Goal: Task Accomplishment & Management: Use online tool/utility

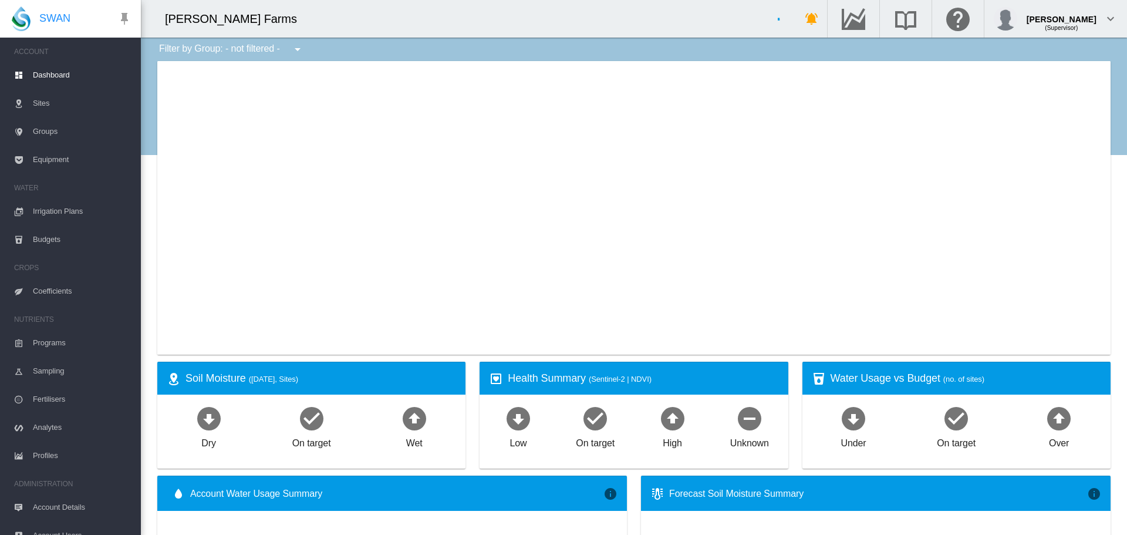
type input "**********"
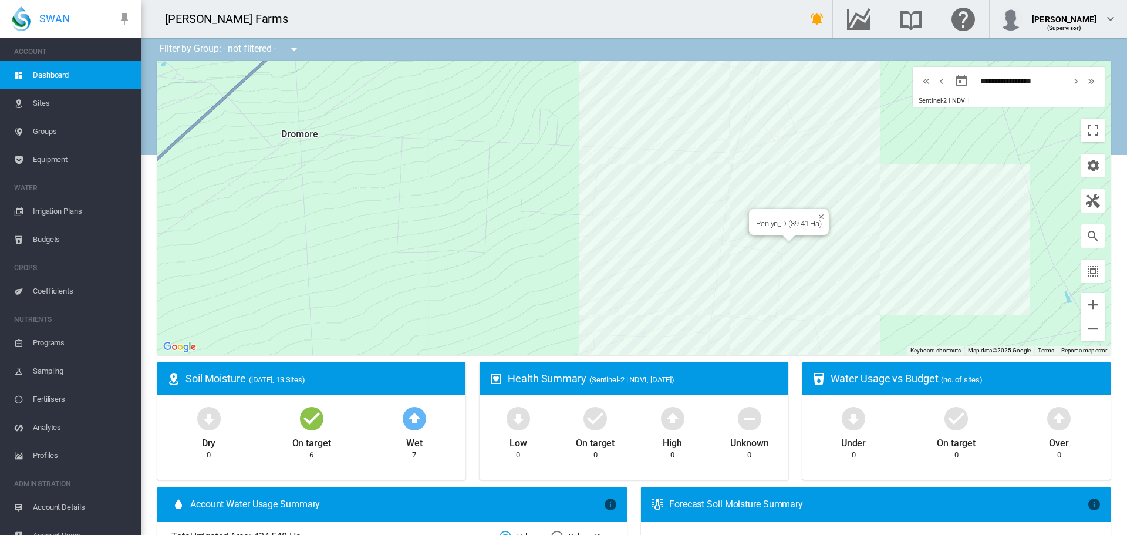
click at [813, 240] on div "Penlyn_D (39.41 Ha)" at bounding box center [633, 207] width 953 height 293
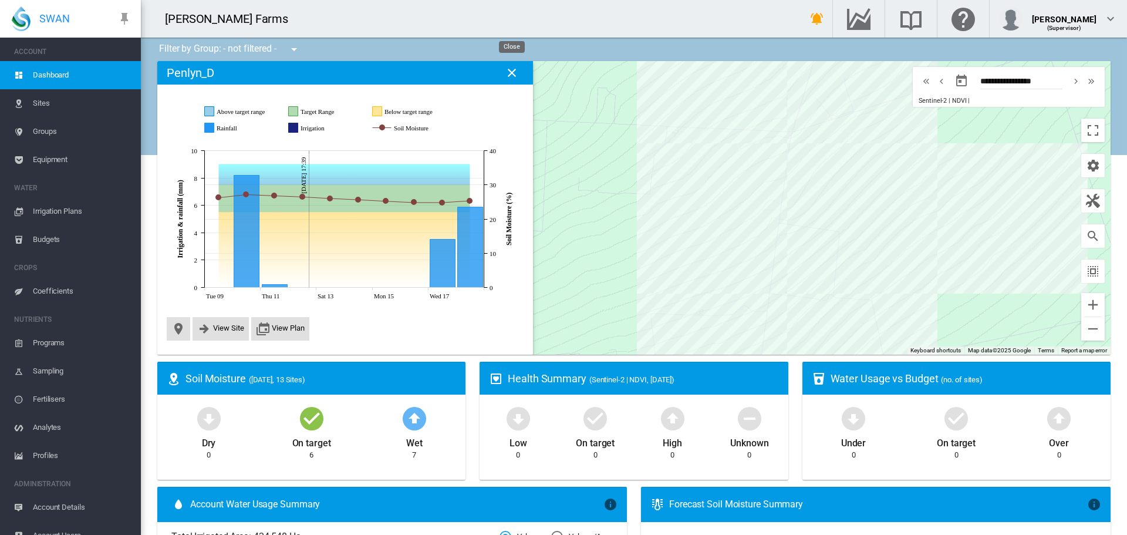
drag, startPoint x: 515, startPoint y: 70, endPoint x: 495, endPoint y: 79, distance: 22.3
click at [515, 70] on md-icon "icon-close" at bounding box center [512, 73] width 14 height 14
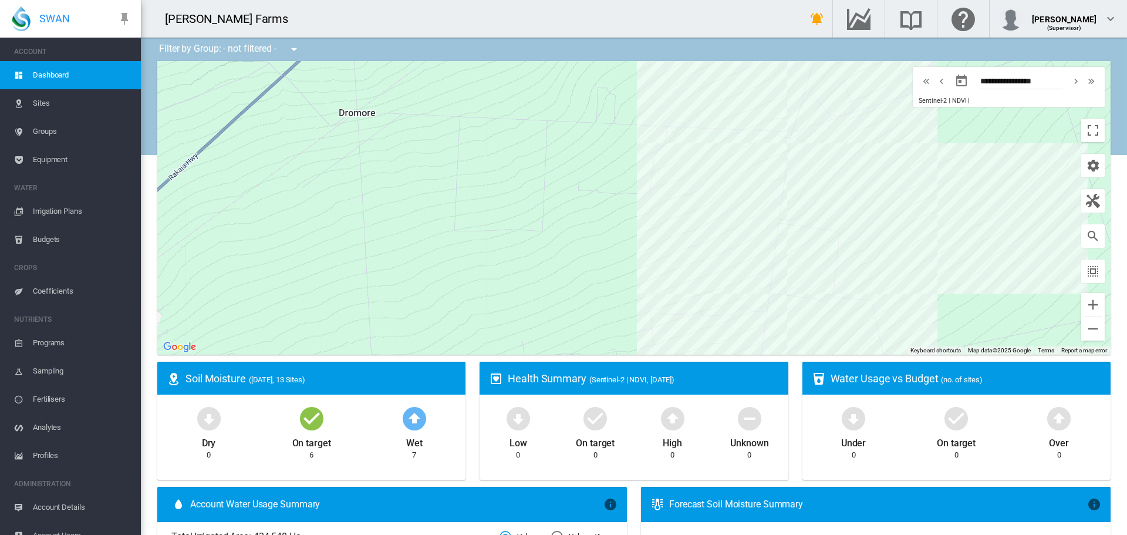
click at [58, 290] on span "Coefficients" at bounding box center [82, 291] width 99 height 28
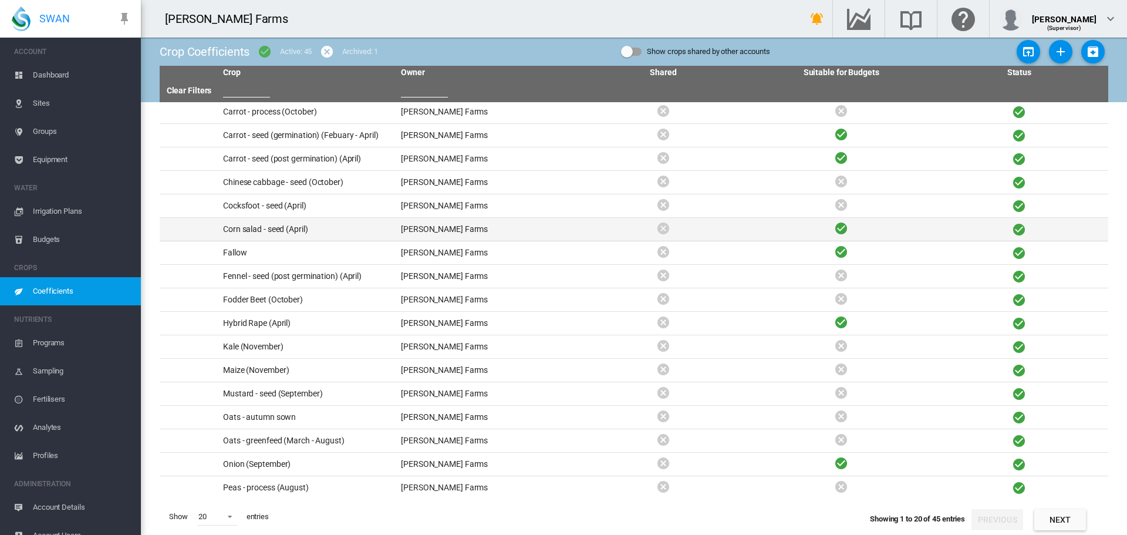
scroll to position [73, 0]
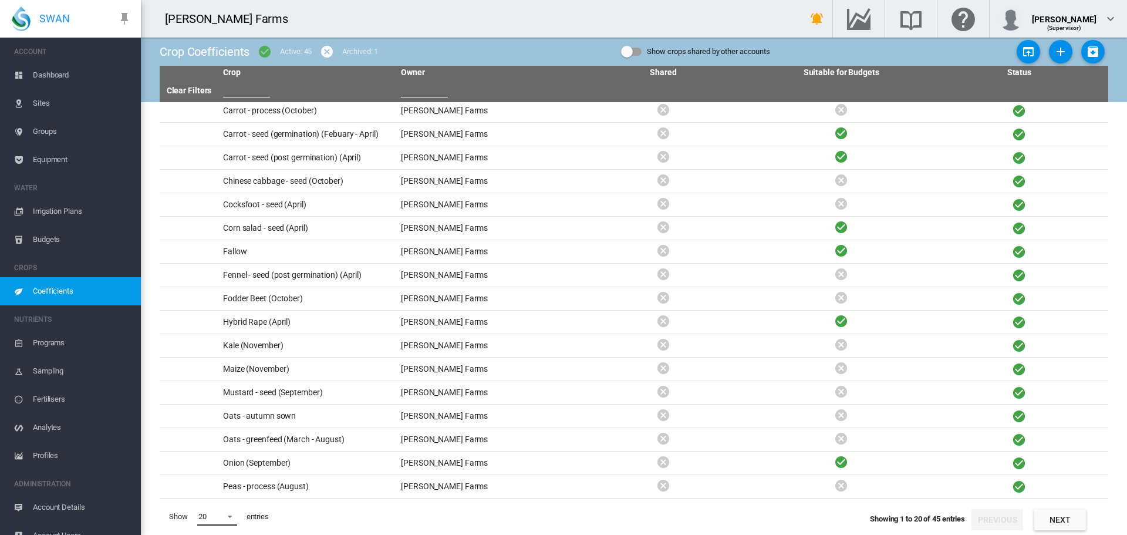
click at [231, 517] on span at bounding box center [227, 515] width 14 height 11
click at [227, 505] on md-option "50" at bounding box center [228, 506] width 80 height 28
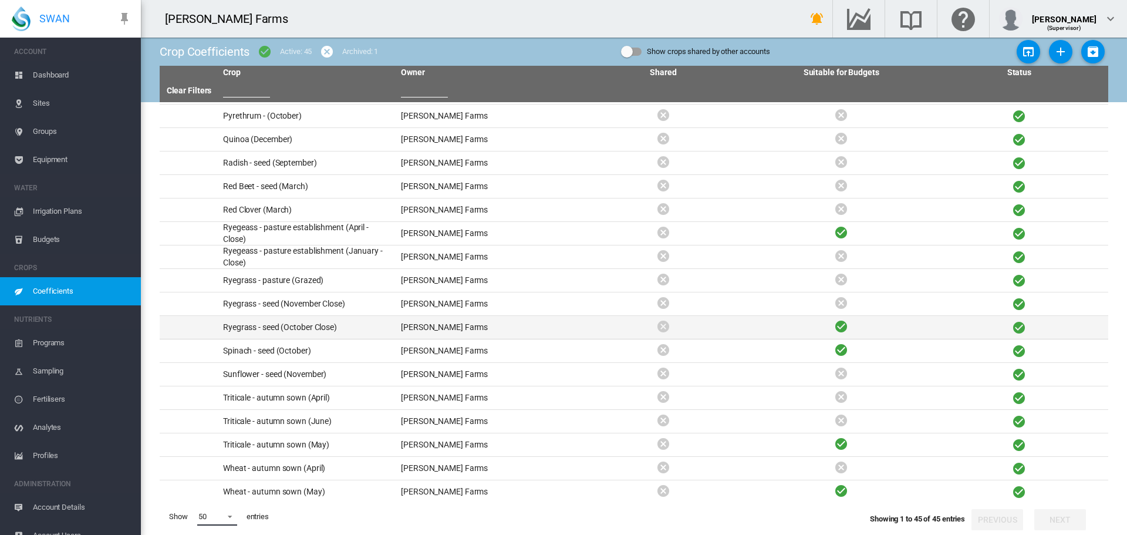
scroll to position [660, 0]
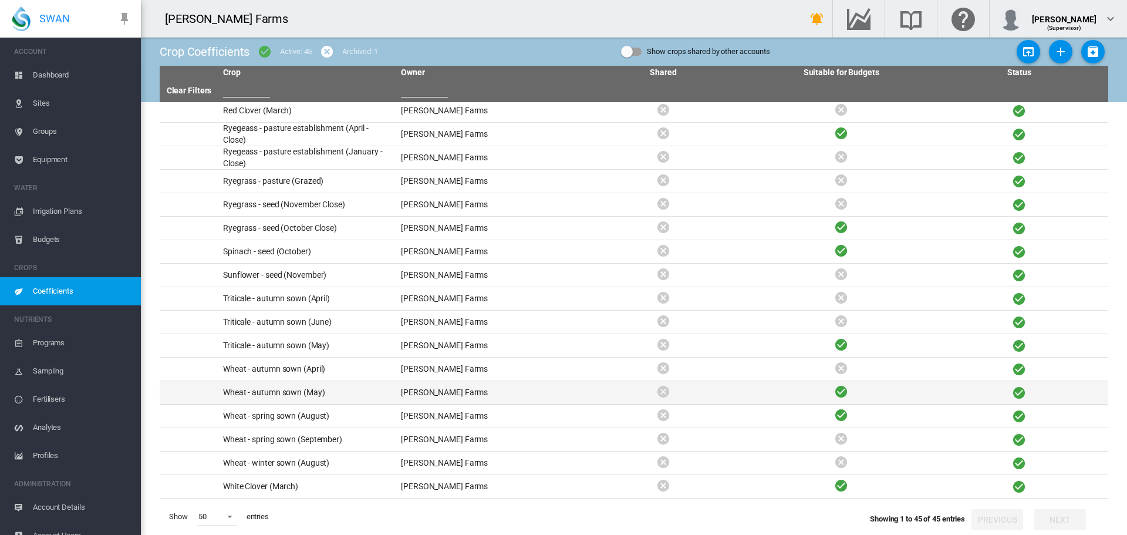
click at [269, 393] on td "Wheat - autumn sown (May)" at bounding box center [307, 392] width 178 height 23
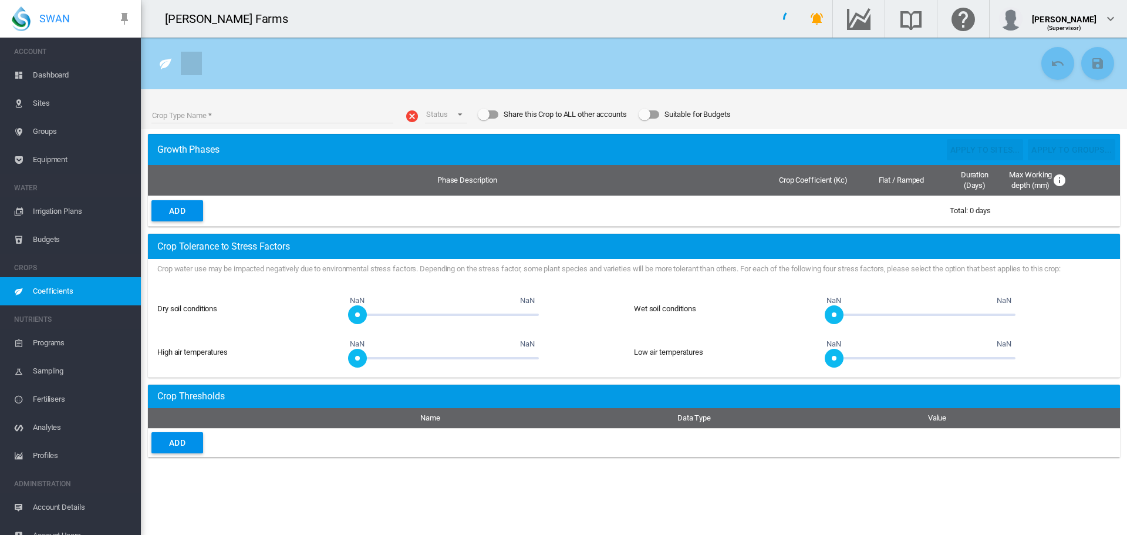
type input "**********"
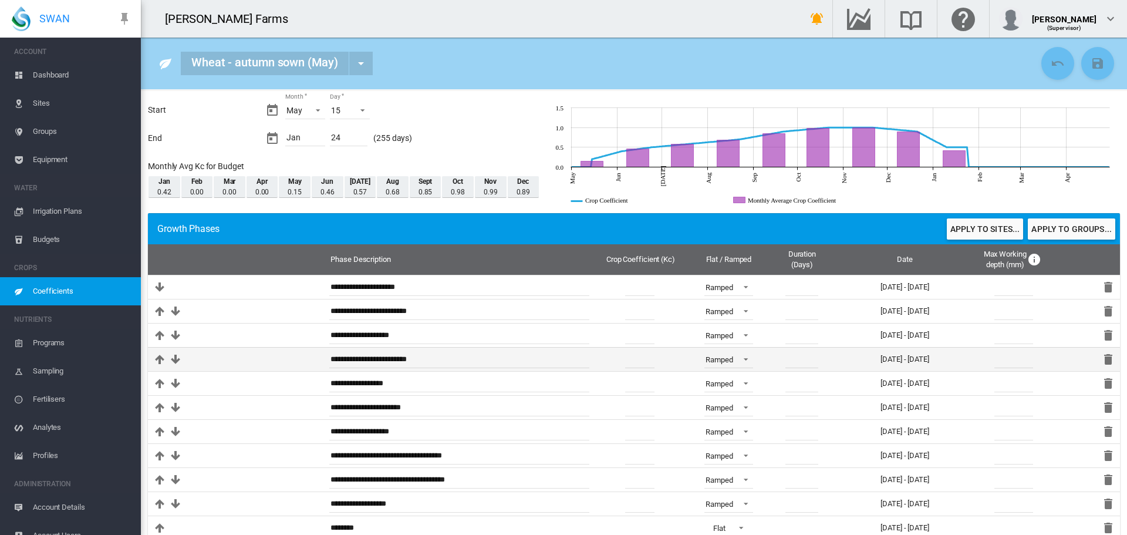
scroll to position [59, 0]
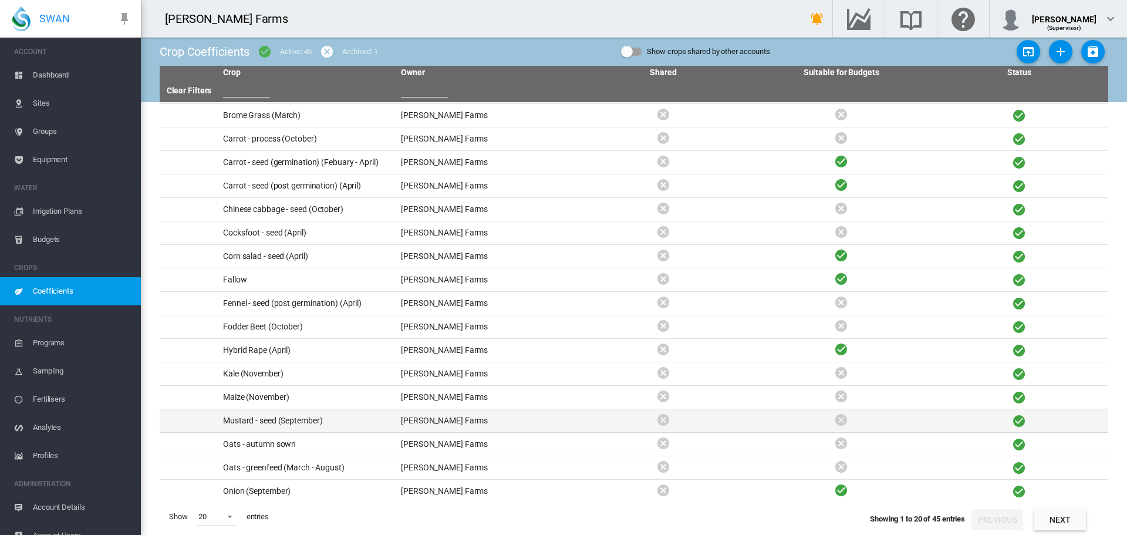
scroll to position [73, 0]
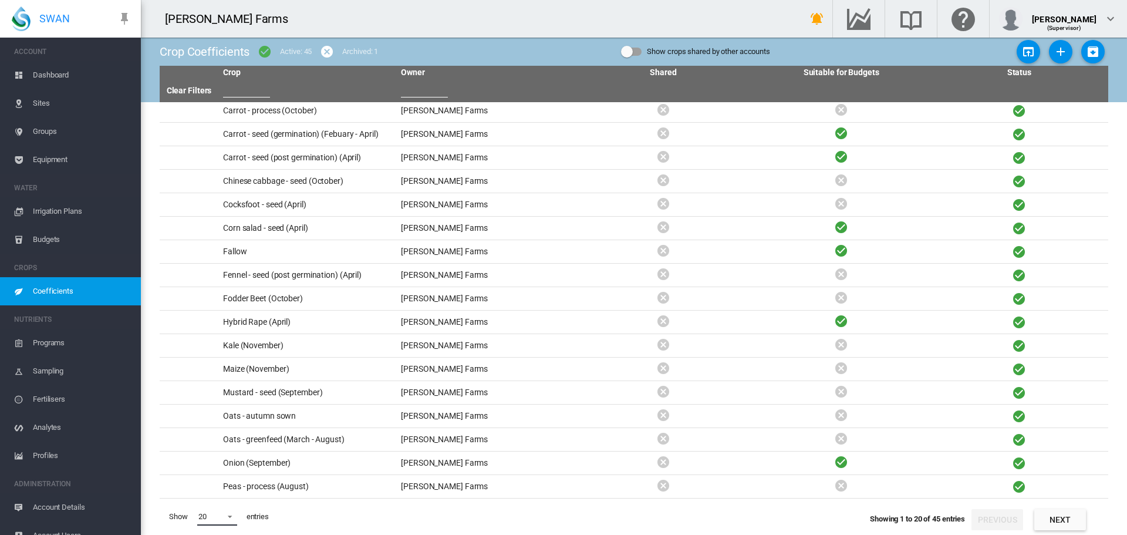
click at [229, 521] on span at bounding box center [227, 515] width 14 height 11
click at [221, 460] on md-option "50" at bounding box center [228, 459] width 80 height 28
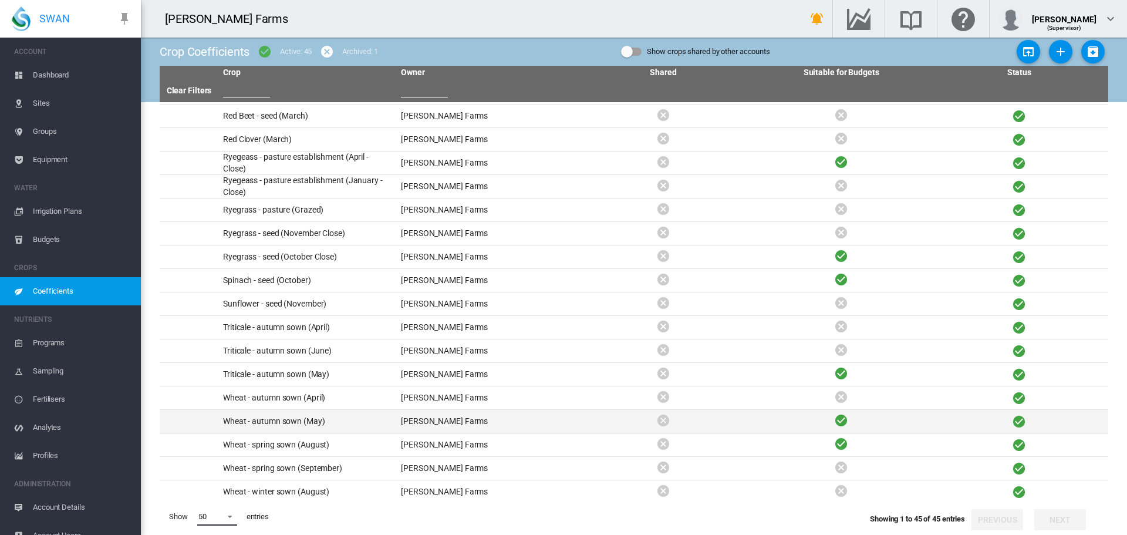
scroll to position [660, 0]
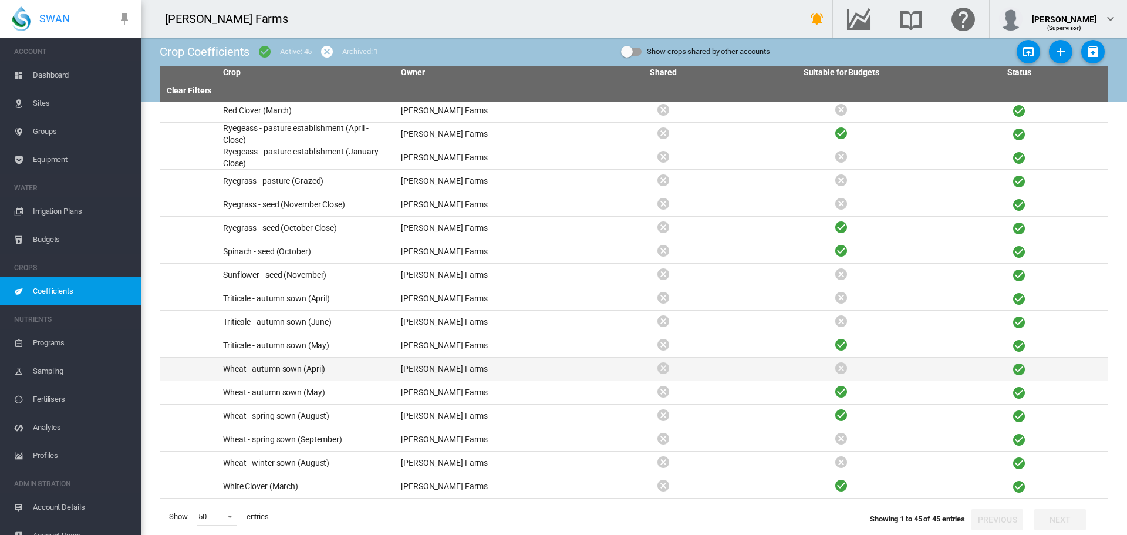
click at [296, 370] on td "Wheat - autumn sown (April)" at bounding box center [307, 368] width 178 height 23
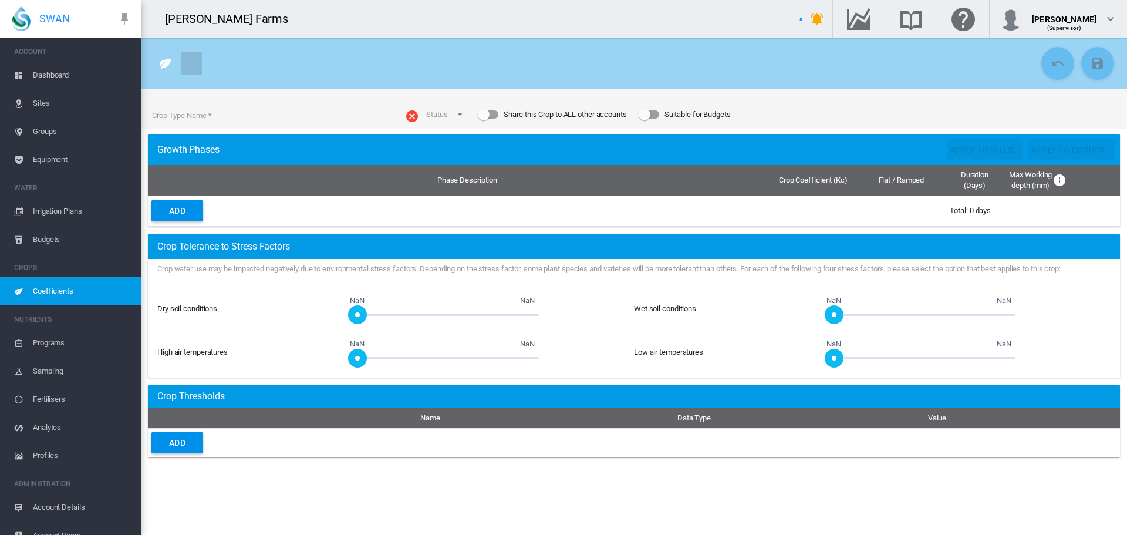
type input "**********"
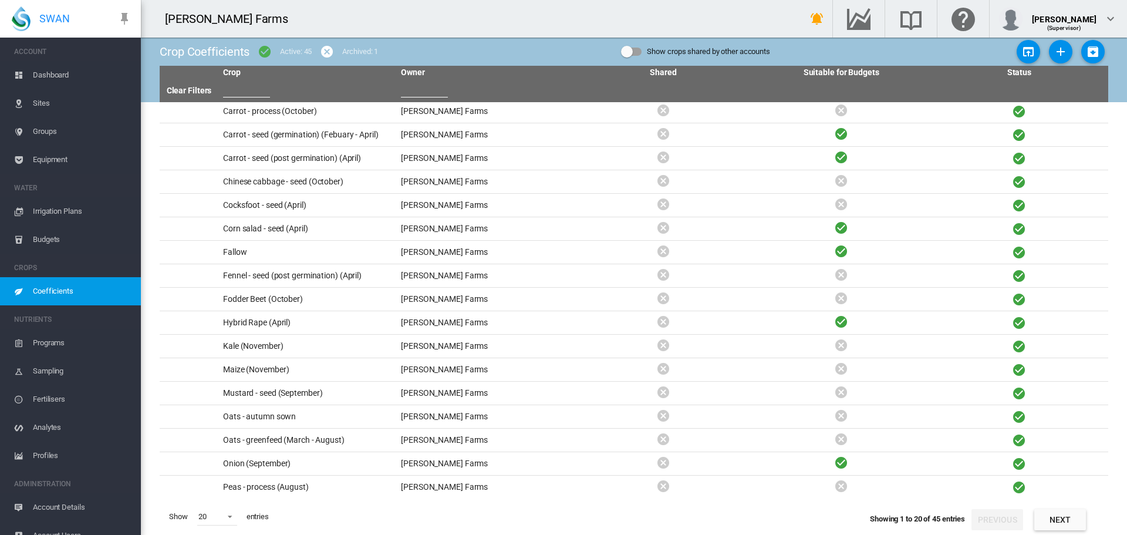
scroll to position [73, 0]
click at [229, 511] on span at bounding box center [227, 515] width 14 height 11
click at [217, 505] on md-option "50" at bounding box center [228, 506] width 80 height 28
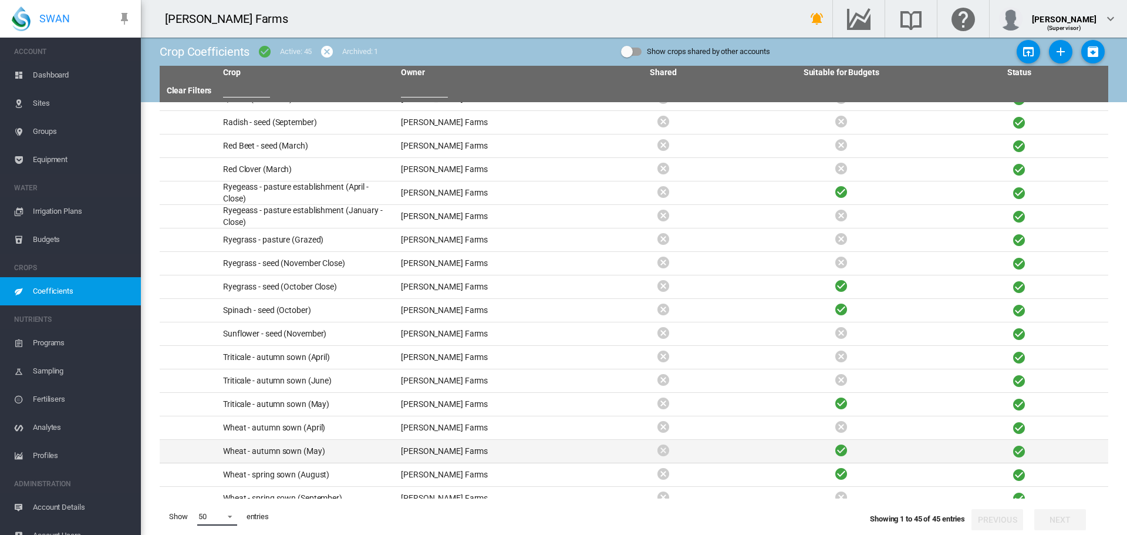
scroll to position [660, 0]
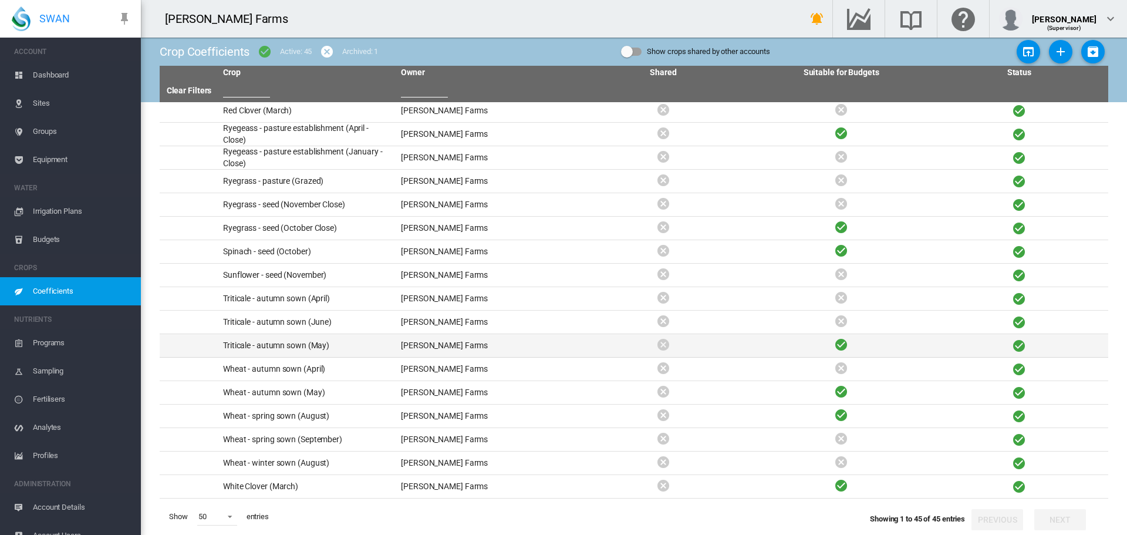
click at [304, 342] on td "Triticale - autumn sown (May)" at bounding box center [307, 345] width 178 height 23
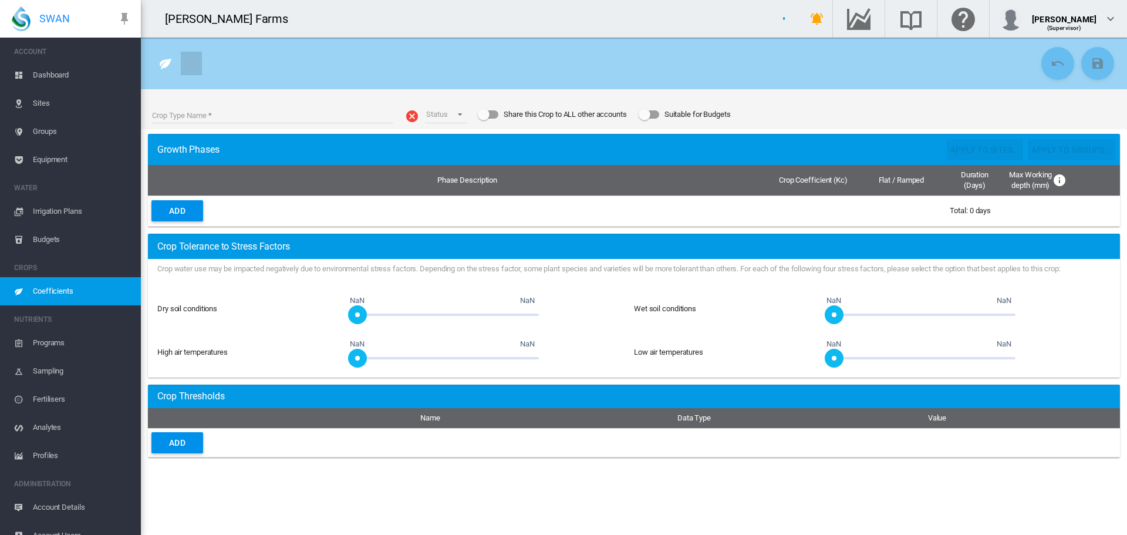
type input "**********"
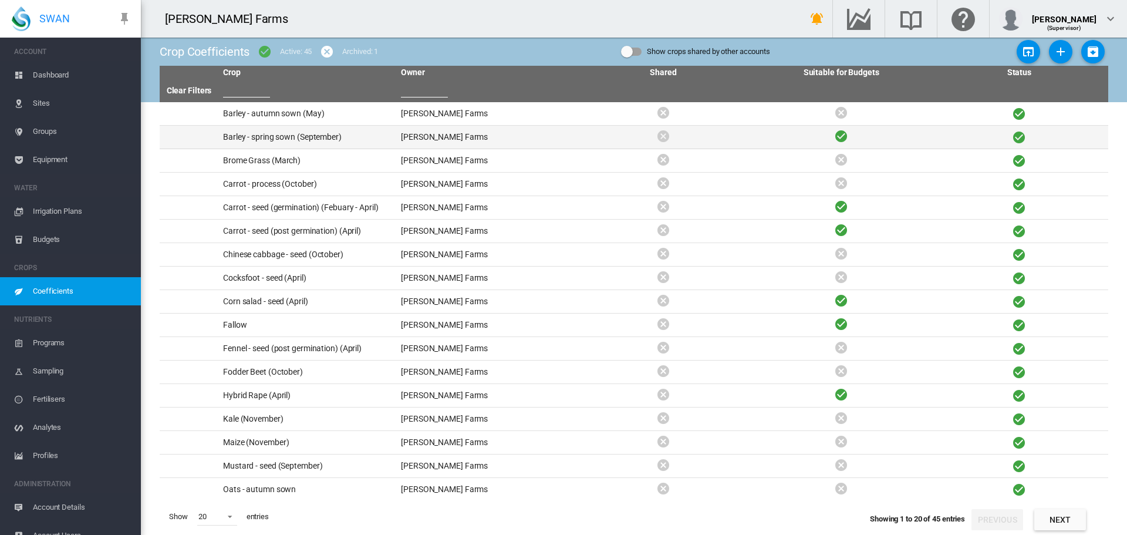
click at [249, 139] on td "Barley - spring sown (September)" at bounding box center [307, 137] width 178 height 23
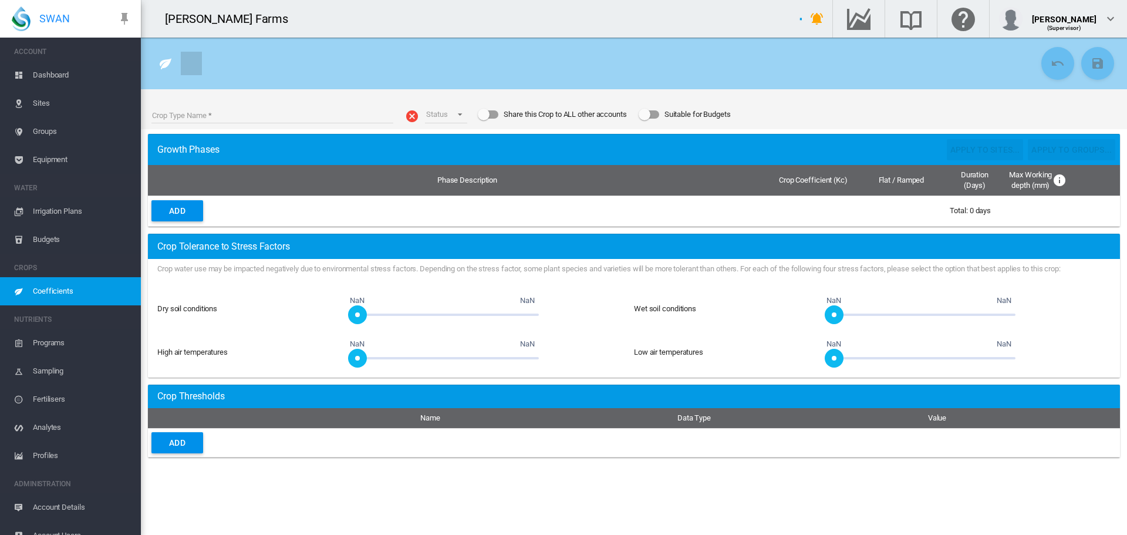
type input "**********"
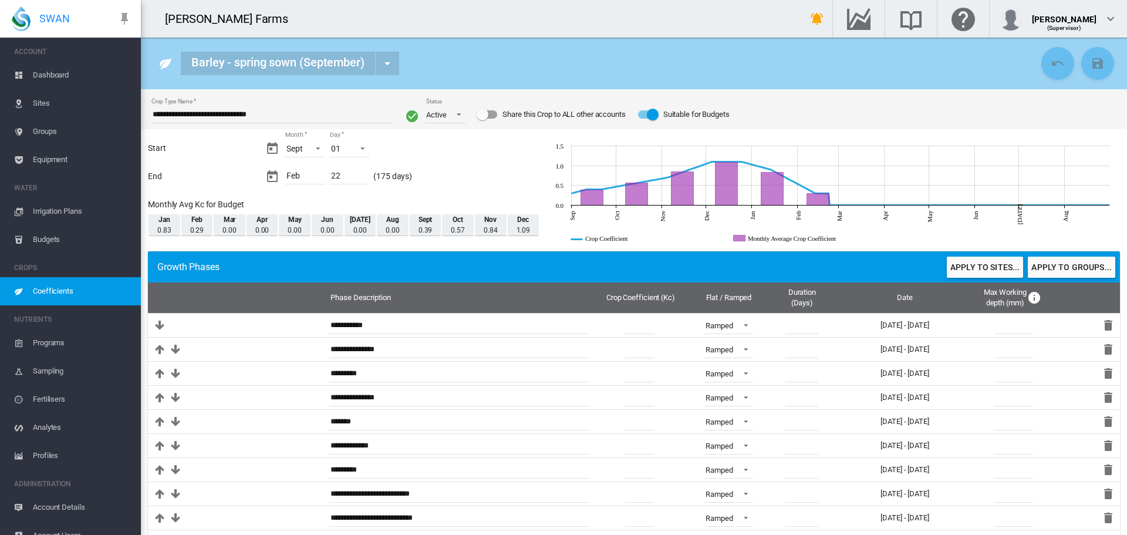
click at [50, 101] on span "Sites" at bounding box center [82, 103] width 99 height 28
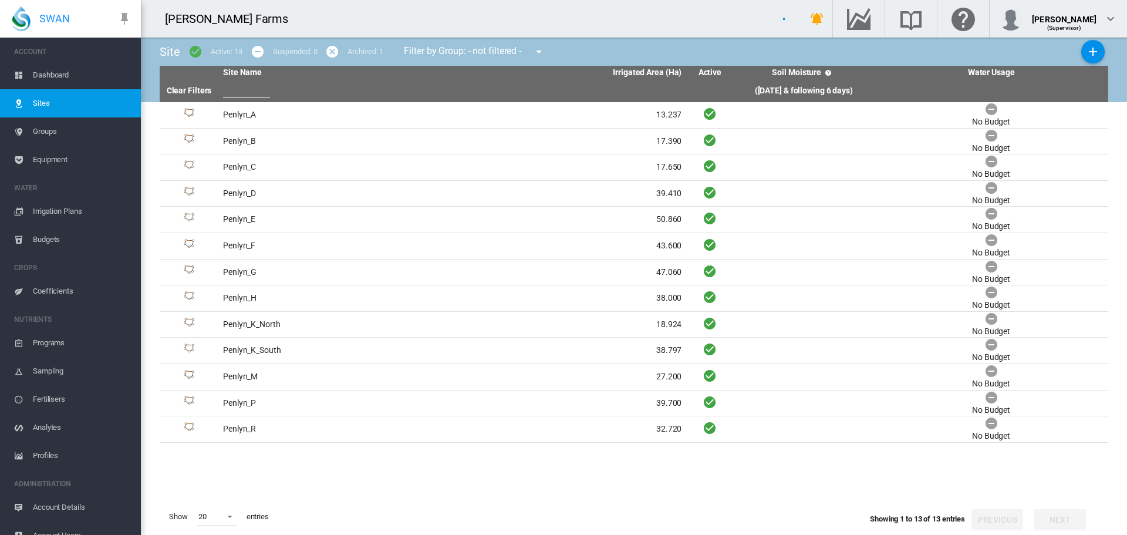
click at [68, 76] on span "Dashboard" at bounding box center [82, 75] width 99 height 28
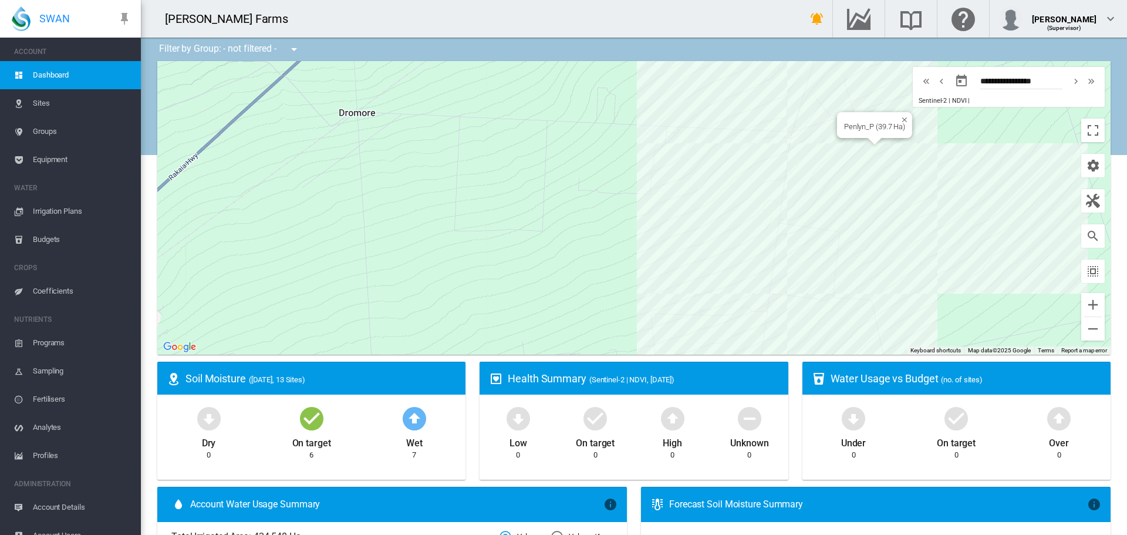
click at [869, 165] on div "Penlyn_P (39.7 Ha)" at bounding box center [633, 207] width 953 height 293
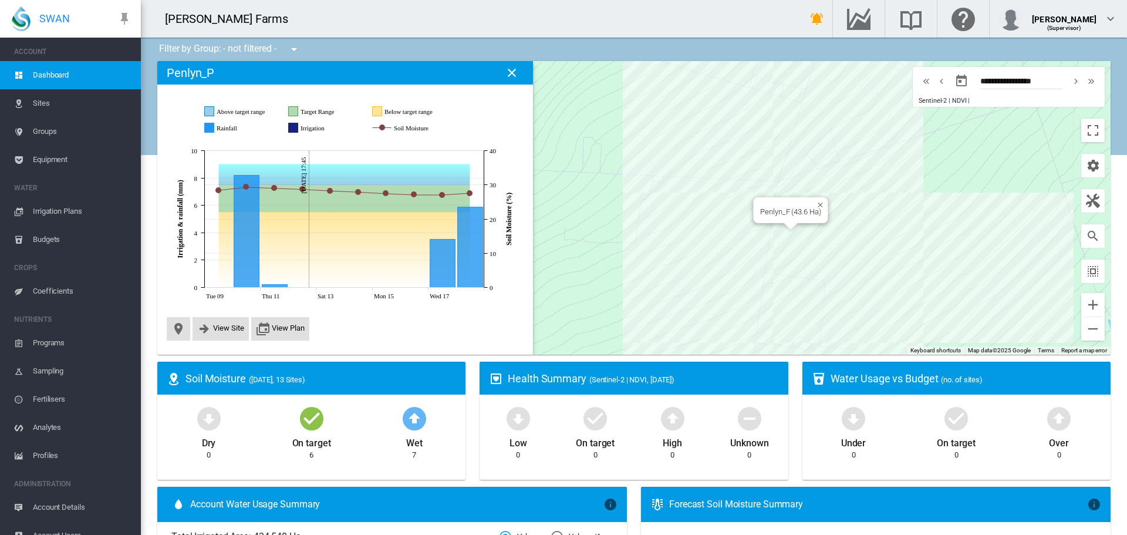
click at [787, 259] on div "Penlyn_F (43.6 Ha)" at bounding box center [633, 207] width 953 height 293
click at [796, 291] on div "Penlyn_G (47.06 Ha)" at bounding box center [633, 207] width 953 height 293
click at [849, 305] on div at bounding box center [633, 207] width 953 height 293
click at [801, 259] on div "Penlyn_F (43.6 Ha)" at bounding box center [633, 207] width 953 height 293
click at [800, 184] on div "Penlyn_M (27.2 Ha)" at bounding box center [633, 207] width 953 height 293
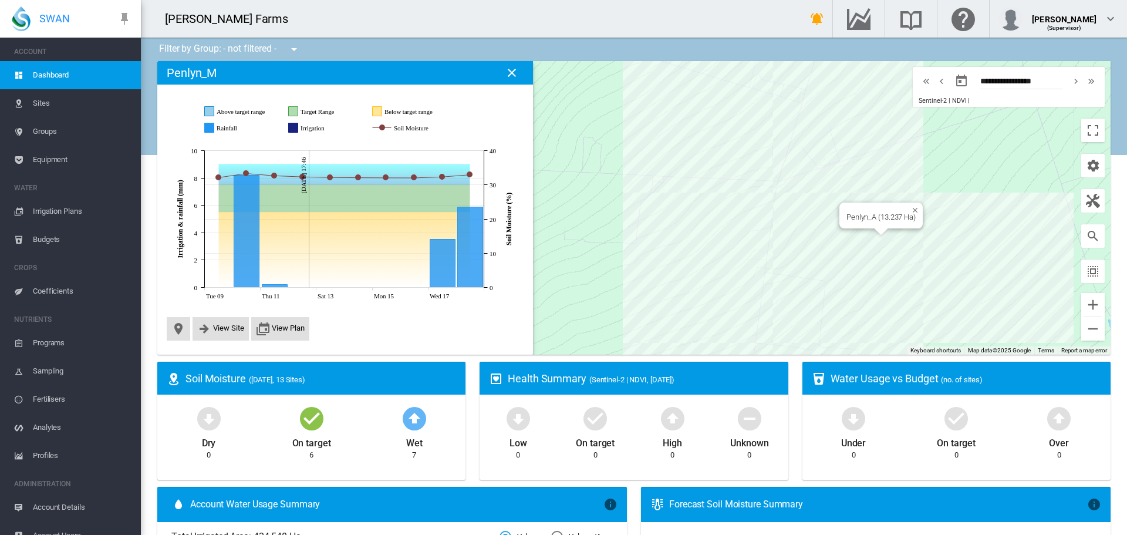
click at [895, 235] on div "Penlyn_A (13.237 Ha)" at bounding box center [633, 207] width 953 height 293
click at [905, 261] on div "Penlyn_B (17.39 Ha)" at bounding box center [633, 207] width 953 height 293
click at [906, 235] on div at bounding box center [910, 238] width 15 height 7
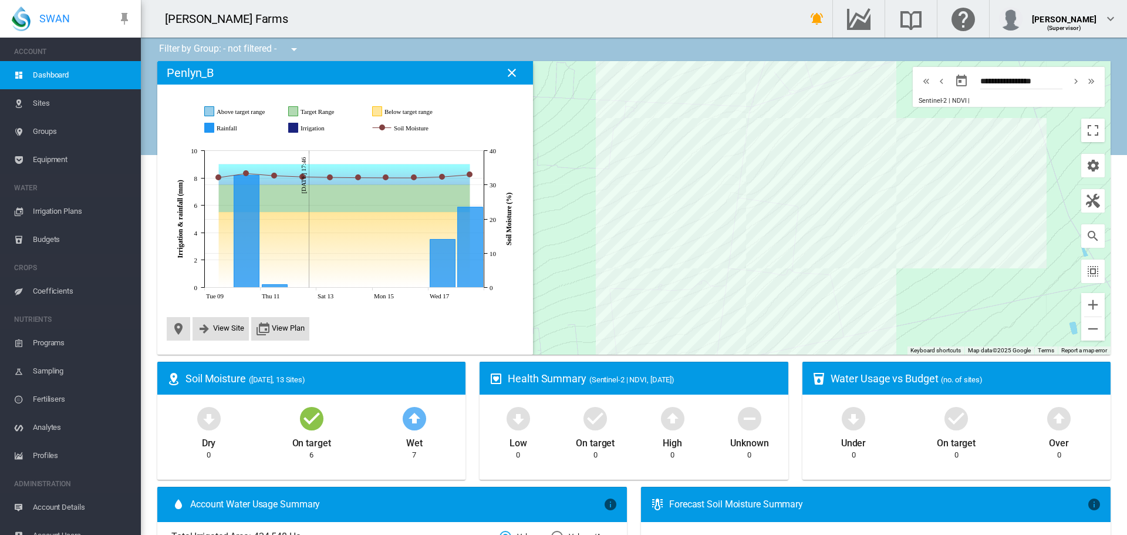
drag, startPoint x: 883, startPoint y: 292, endPoint x: 886, endPoint y: 318, distance: 26.6
click at [886, 318] on div at bounding box center [633, 207] width 953 height 293
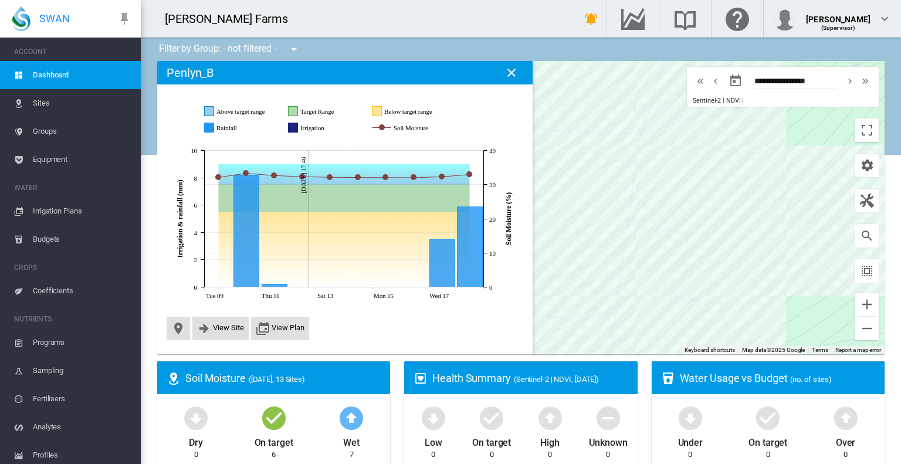
click at [728, 117] on div "Penlyn_R (32.72 Ha)" at bounding box center [521, 207] width 728 height 293
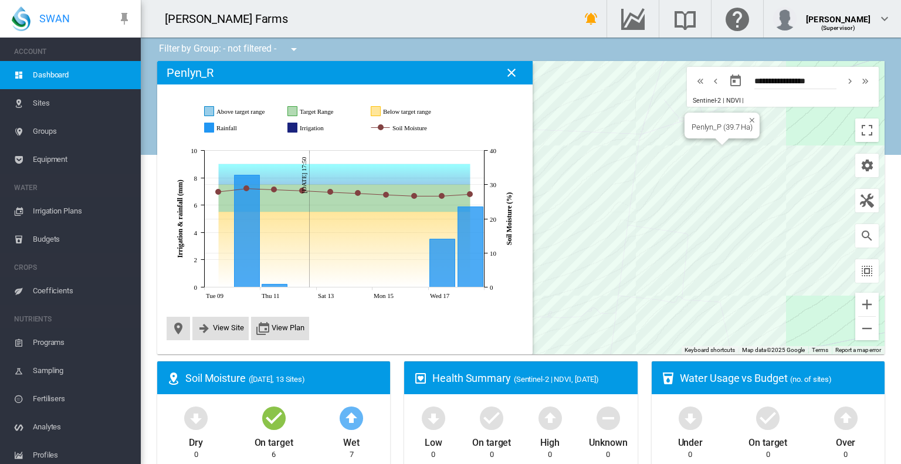
click at [728, 157] on div "Penlyn_P (39.7 Ha)" at bounding box center [521, 207] width 728 height 293
click at [703, 330] on div "Penlyn_H (38 Ha)" at bounding box center [521, 207] width 728 height 293
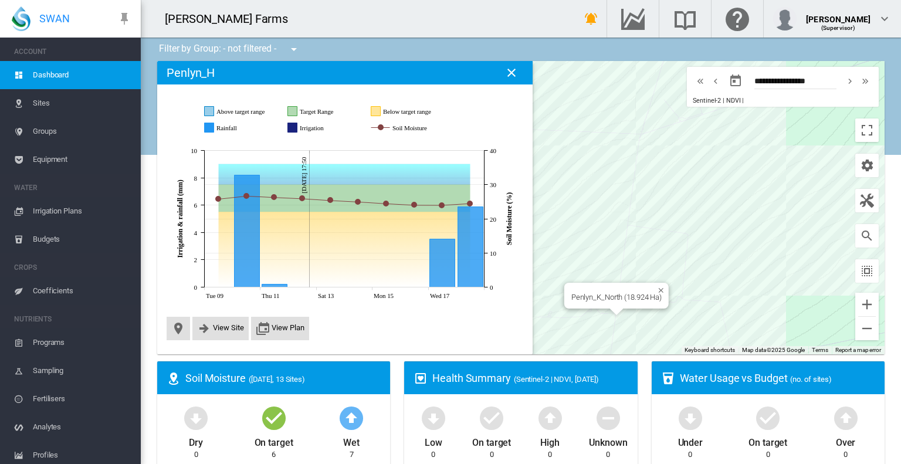
click at [622, 316] on div "Penlyn_K_North (18.924 Ha)" at bounding box center [521, 207] width 728 height 293
